Goal: Information Seeking & Learning: Learn about a topic

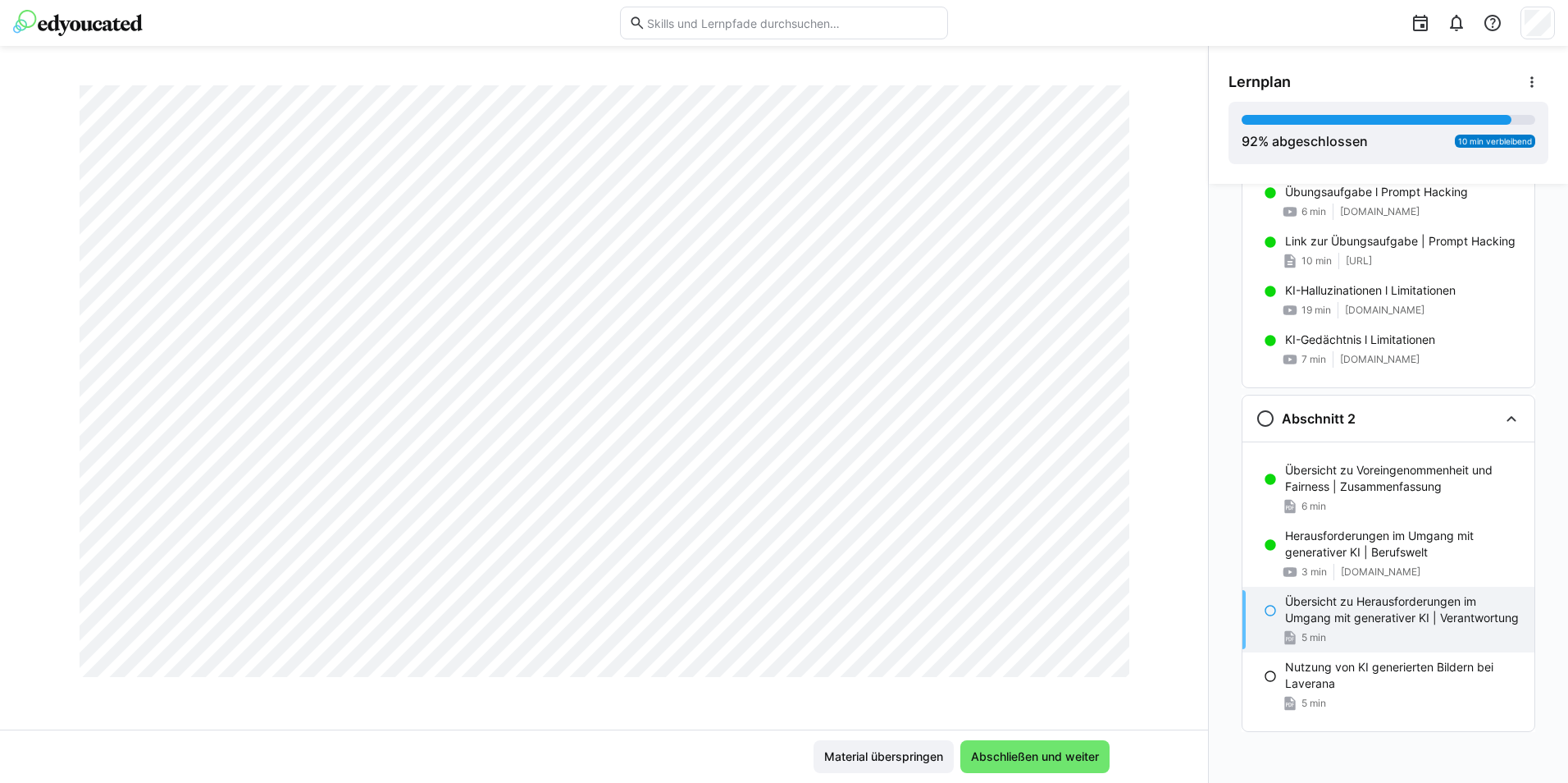
scroll to position [2052, 0]
click at [1049, 761] on span "Abschließen und weiter" at bounding box center [1035, 757] width 133 height 16
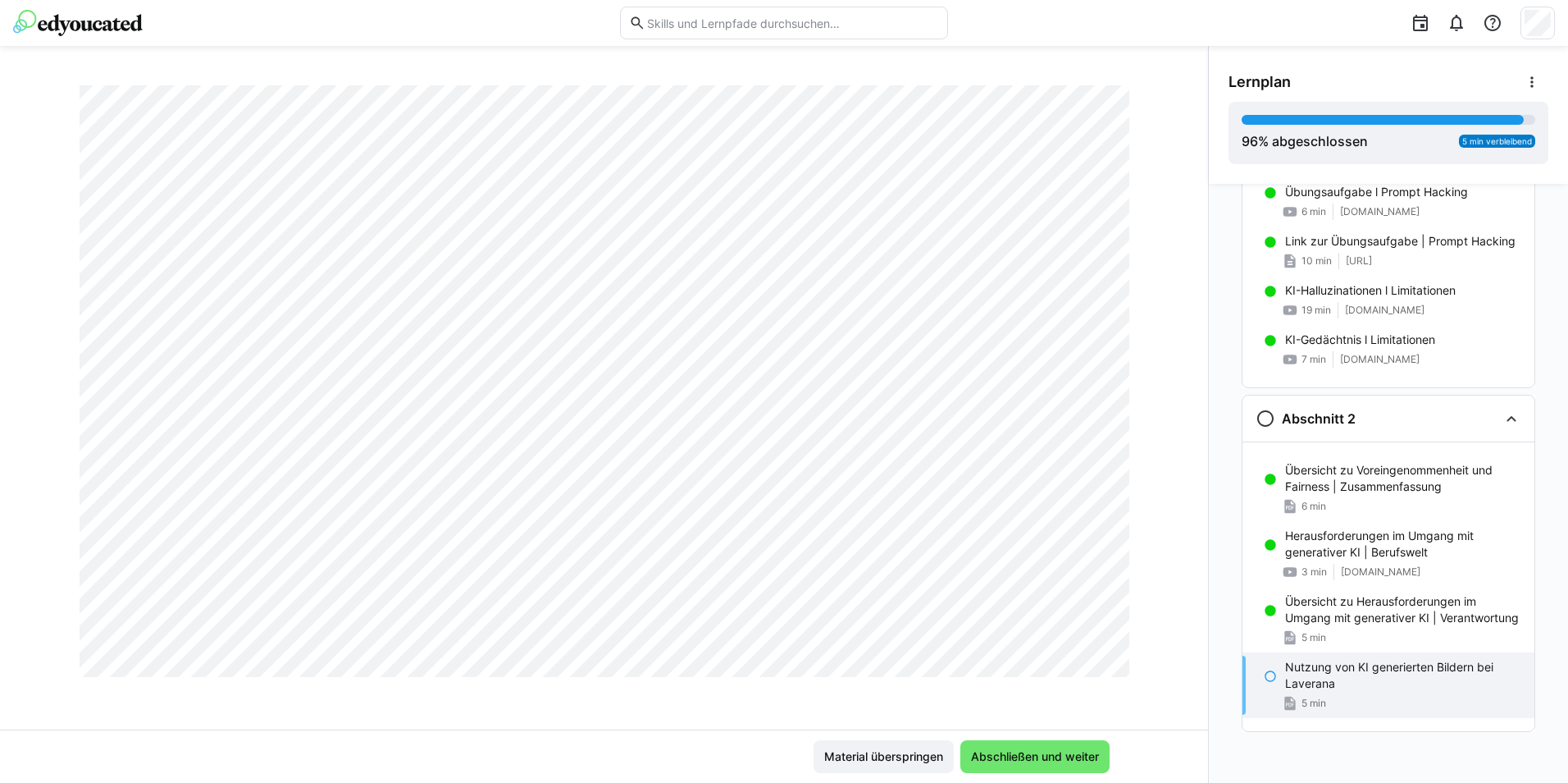
scroll to position [4837, 0]
click at [1018, 749] on span "Abschließen und weiter" at bounding box center [1035, 757] width 133 height 16
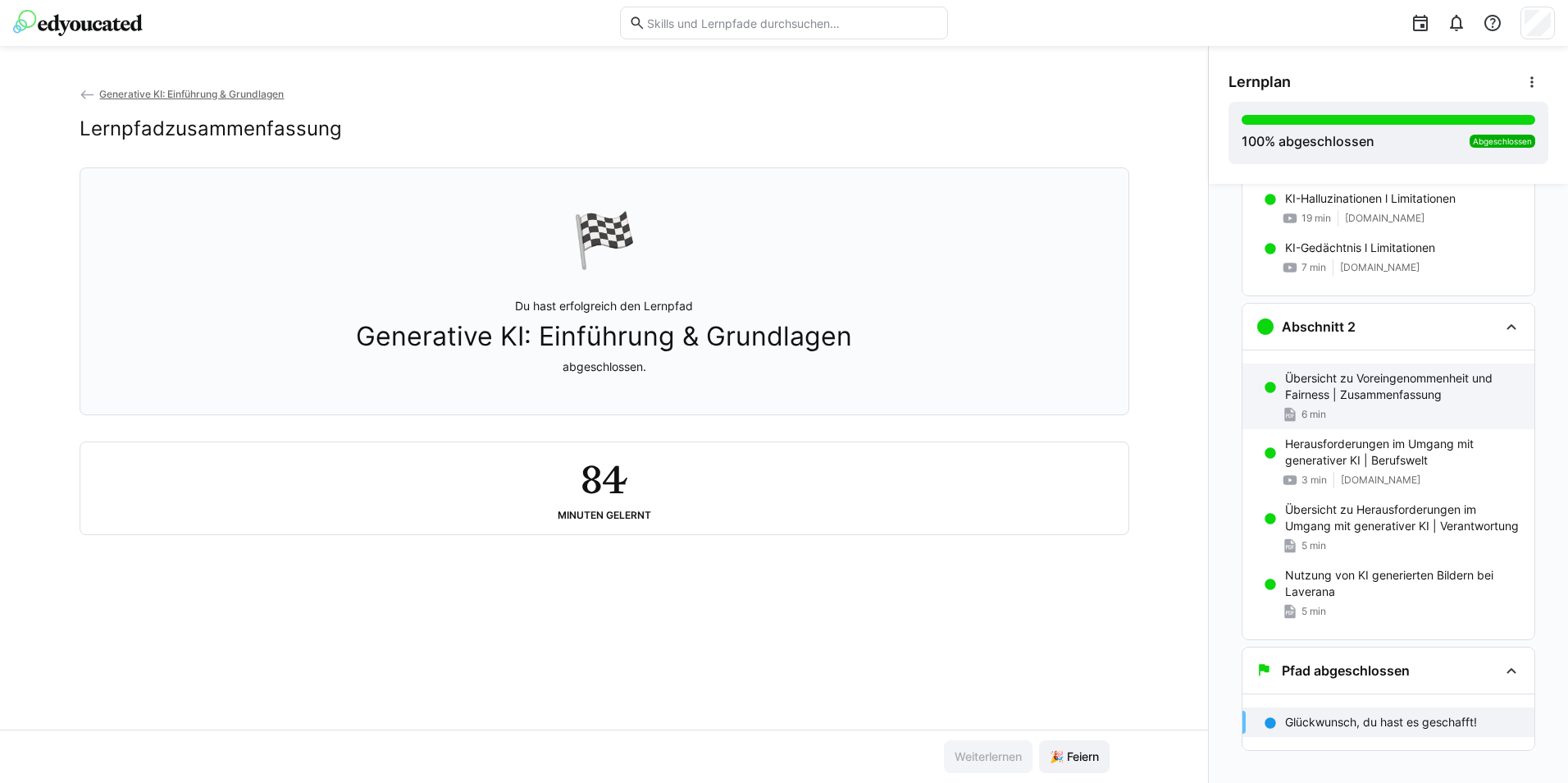
scroll to position [434, 0]
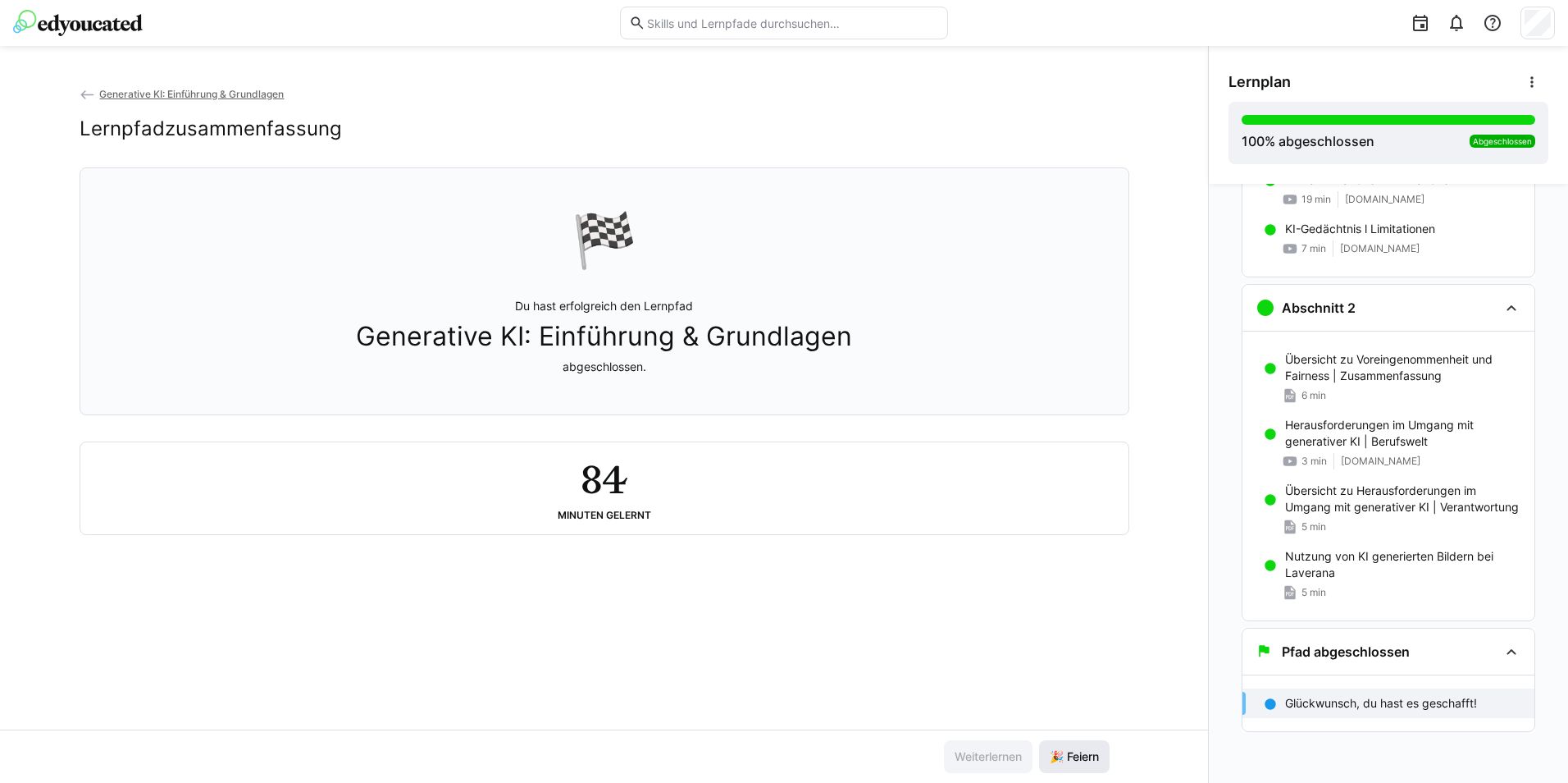
click at [1050, 751] on span "🎉 Feiern" at bounding box center [1074, 757] width 55 height 16
click at [662, 507] on div "84 Minuten gelernt" at bounding box center [604, 488] width 1022 height 65
click at [498, 315] on p "Du hast erfolgreich den Lernpfad Generative KI: Einführung & Grundlagen abgesch…" at bounding box center [604, 336] width 496 height 77
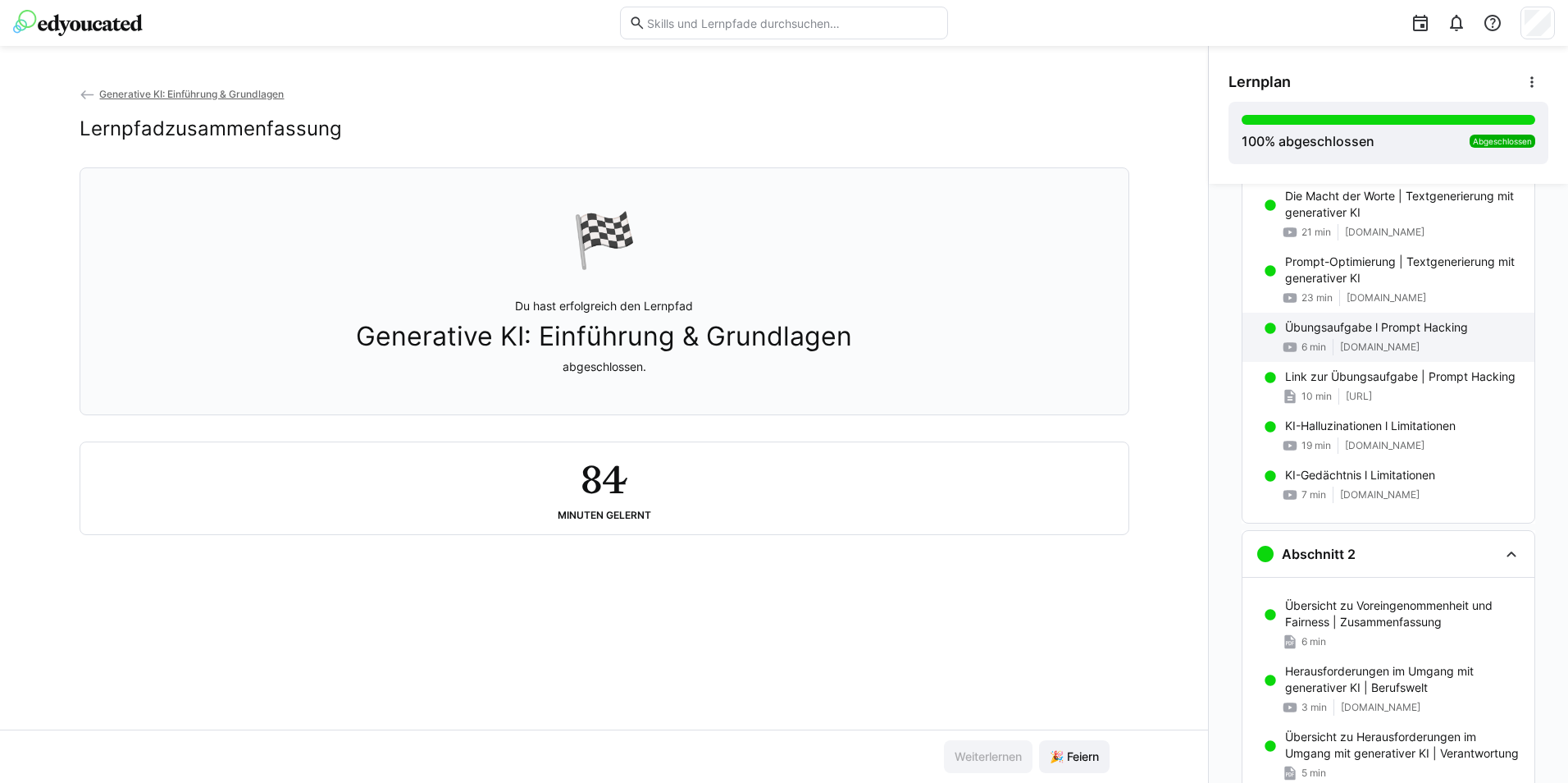
scroll to position [0, 0]
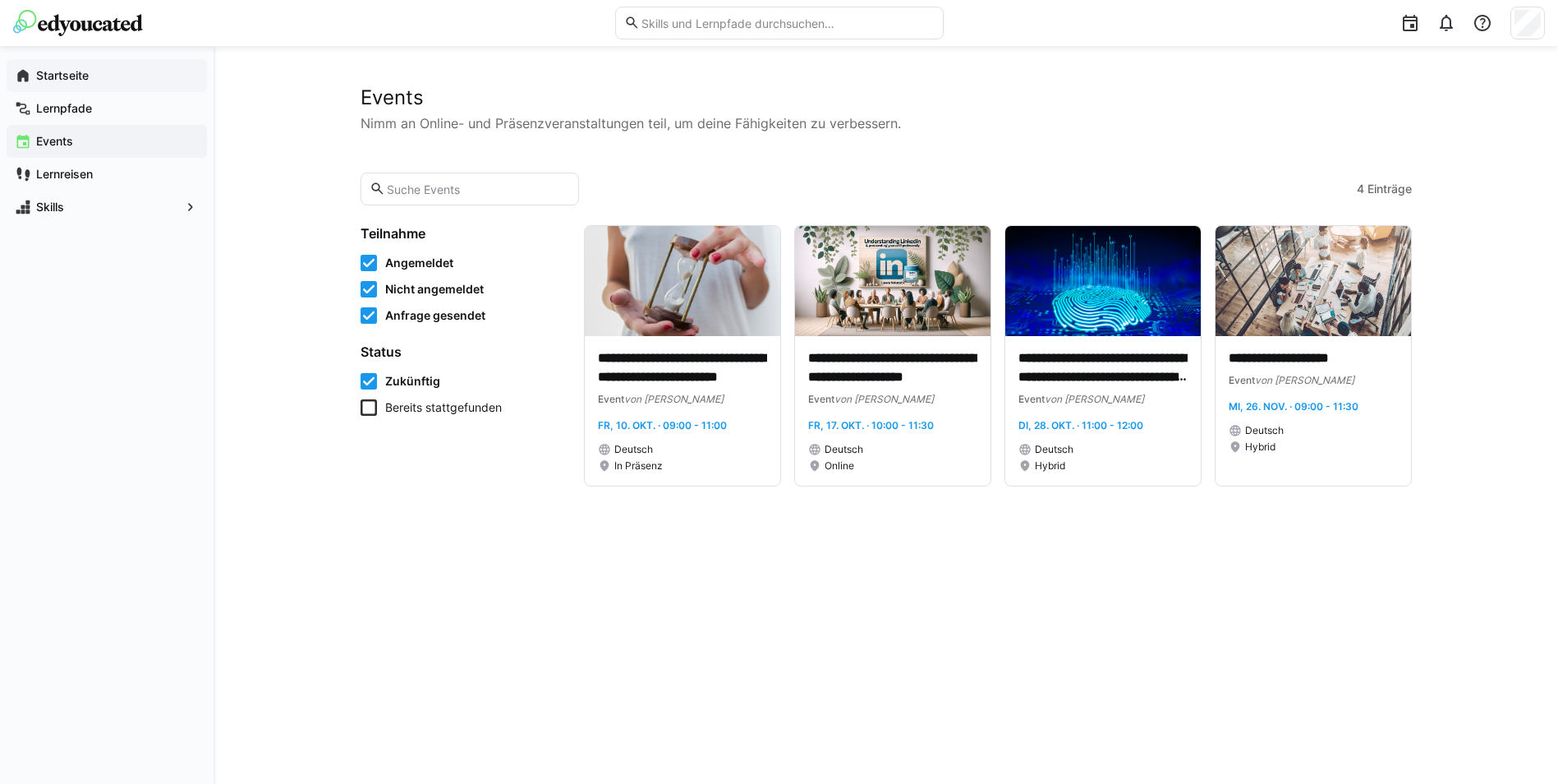
click at [0, 0] on app-navigation-label "Startseite" at bounding box center [0, 0] width 0 height 0
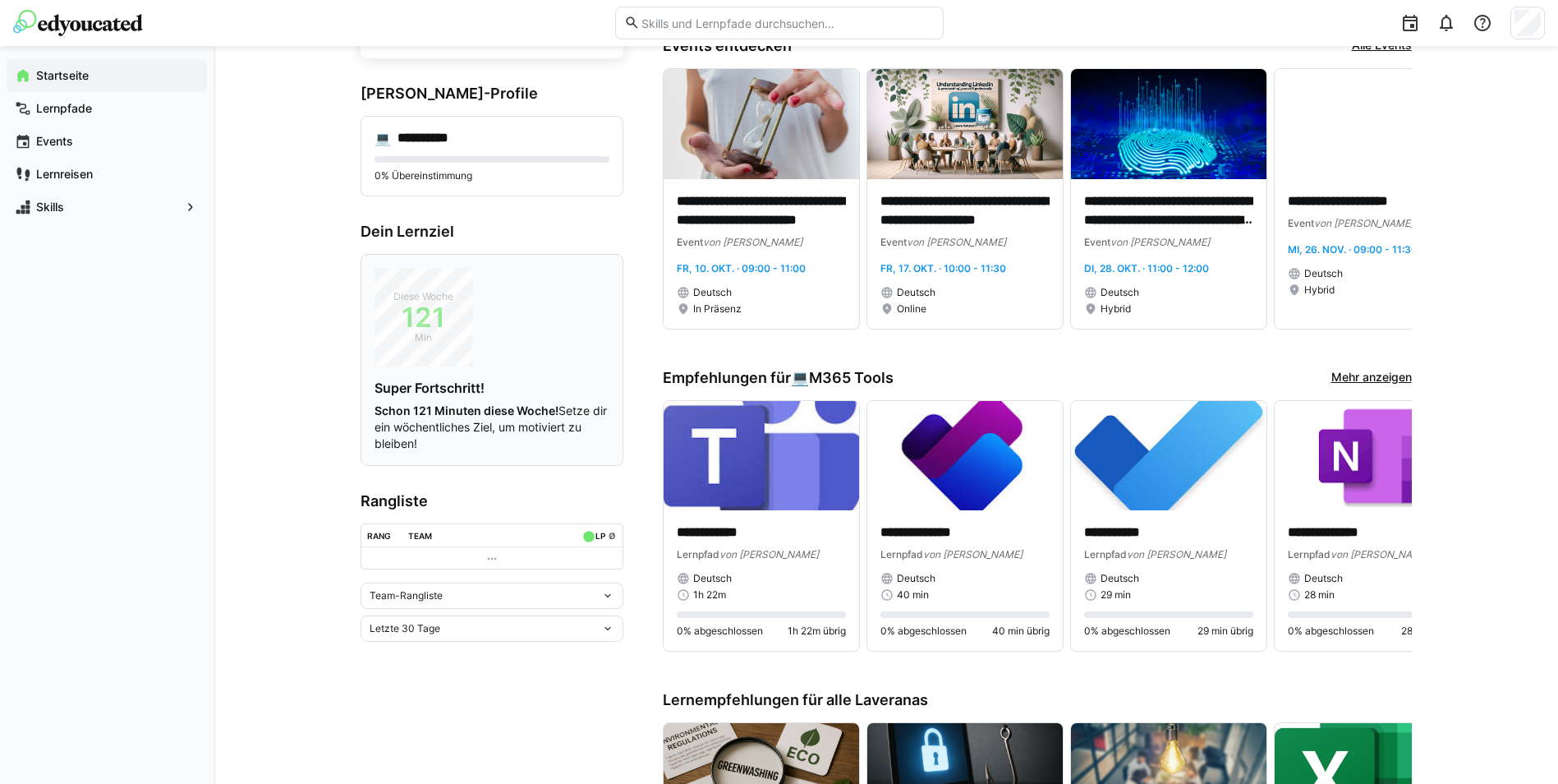
scroll to position [164, 0]
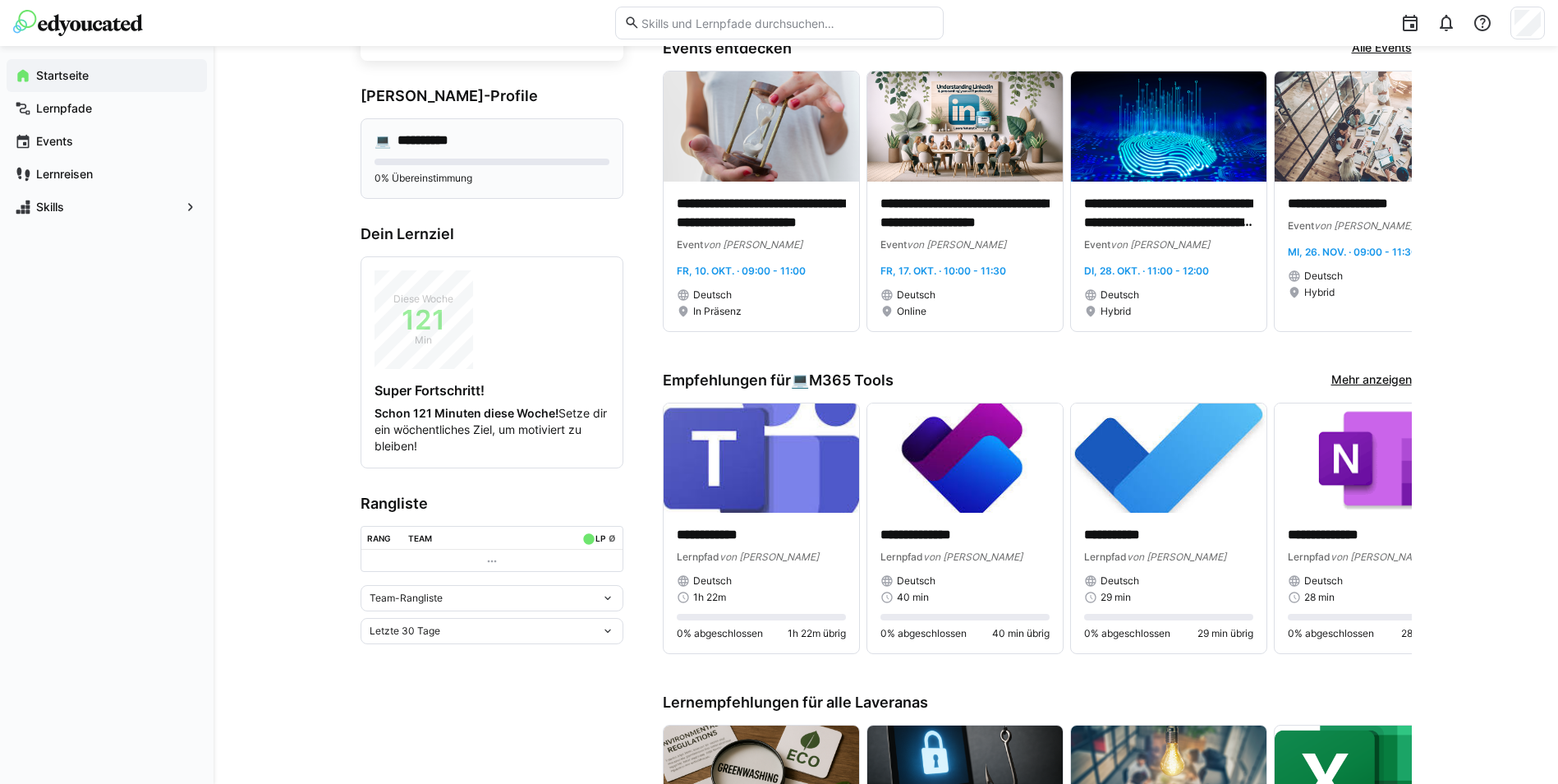
click at [495, 146] on div "**********" at bounding box center [492, 140] width 235 height 16
